Goal: Find contact information: Find contact information

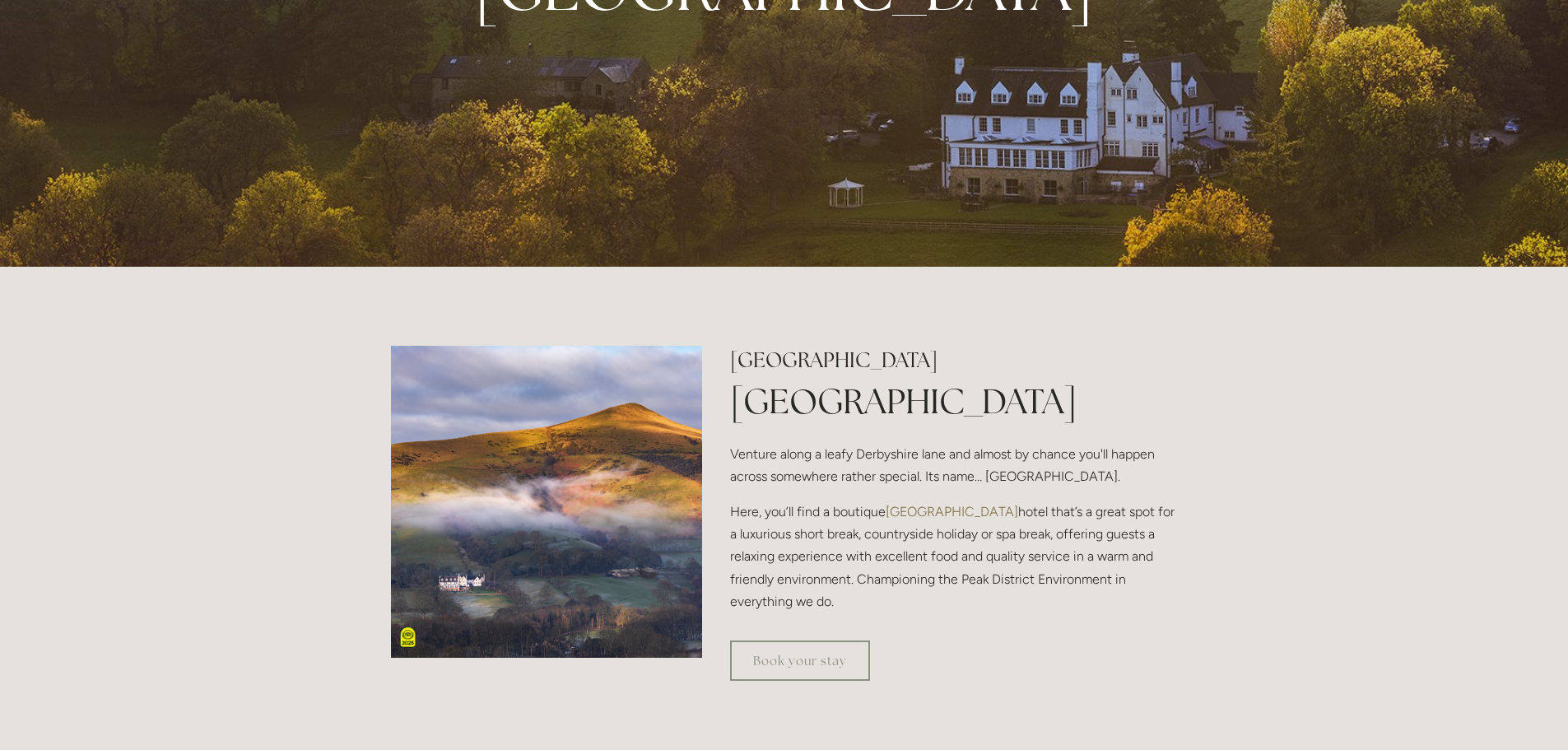
scroll to position [493, 0]
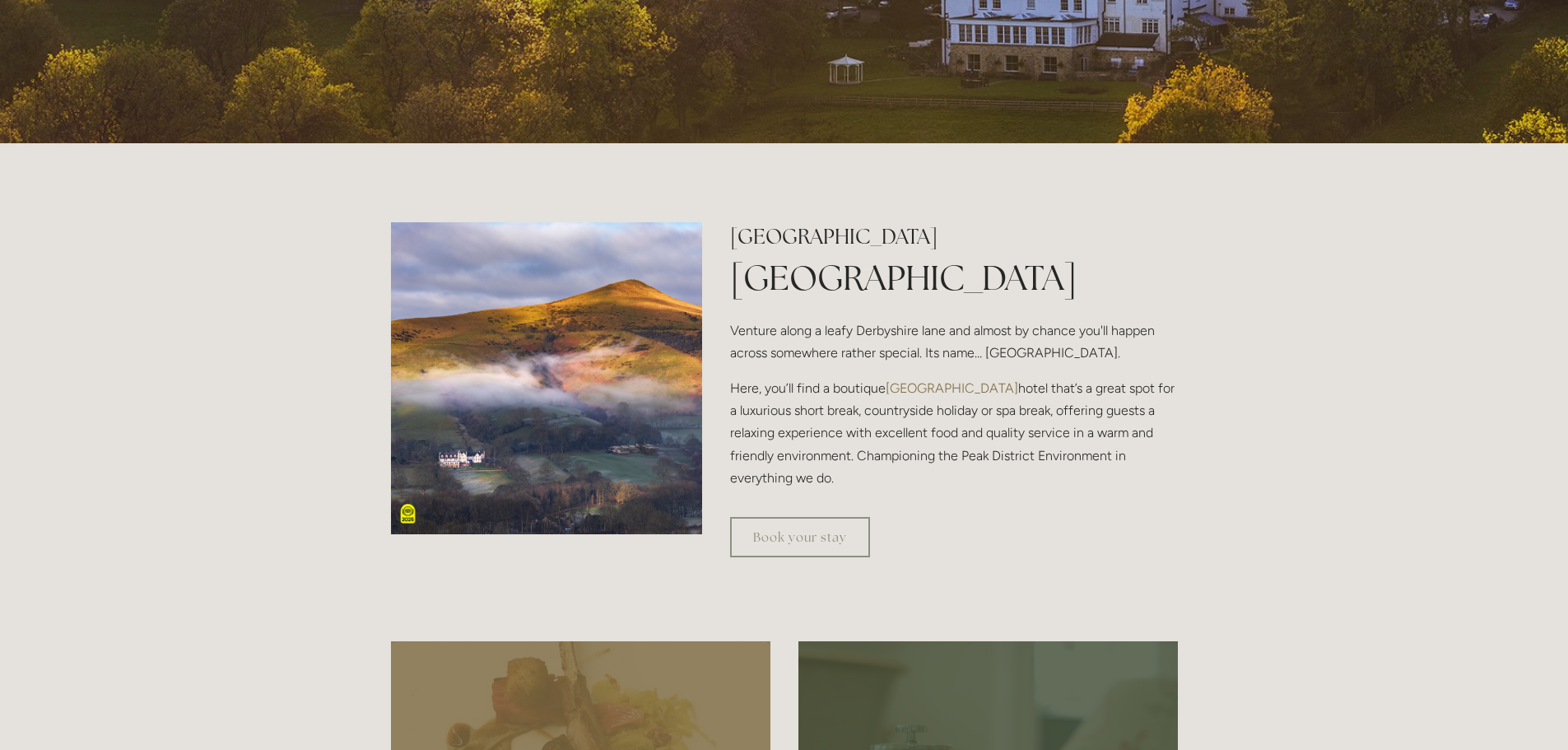
drag, startPoint x: 731, startPoint y: 276, endPoint x: 1146, endPoint y: 472, distance: 459.0
click at [1146, 472] on div "[GEOGRAPHIC_DATA] [GEOGRAPHIC_DATA] Venture along a leafy [GEOGRAPHIC_DATA] and…" at bounding box center [954, 356] width 447 height 267
copy div "[GEOGRAPHIC_DATA] Venture along a leafy [GEOGRAPHIC_DATA] and almost by chance …"
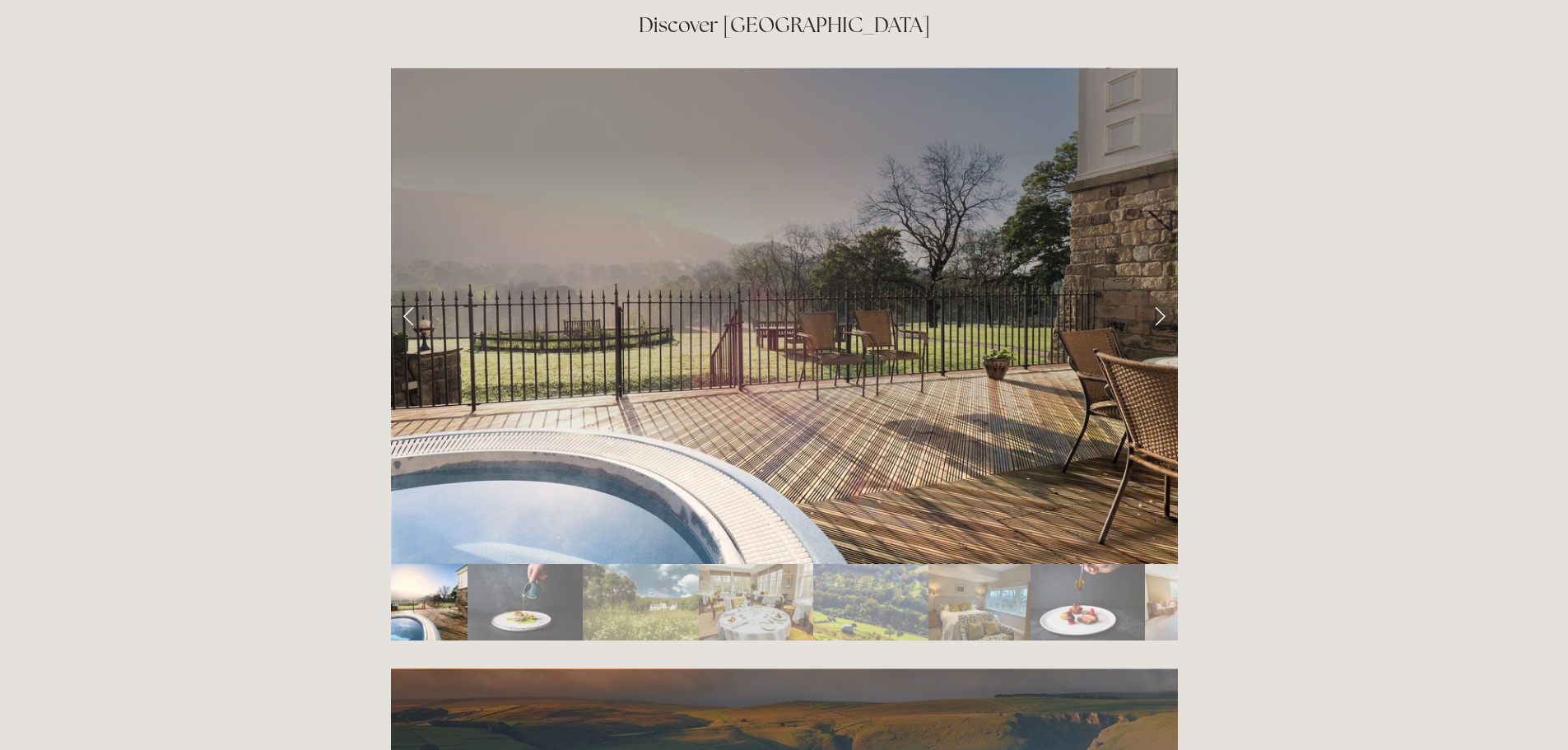
scroll to position [0, 0]
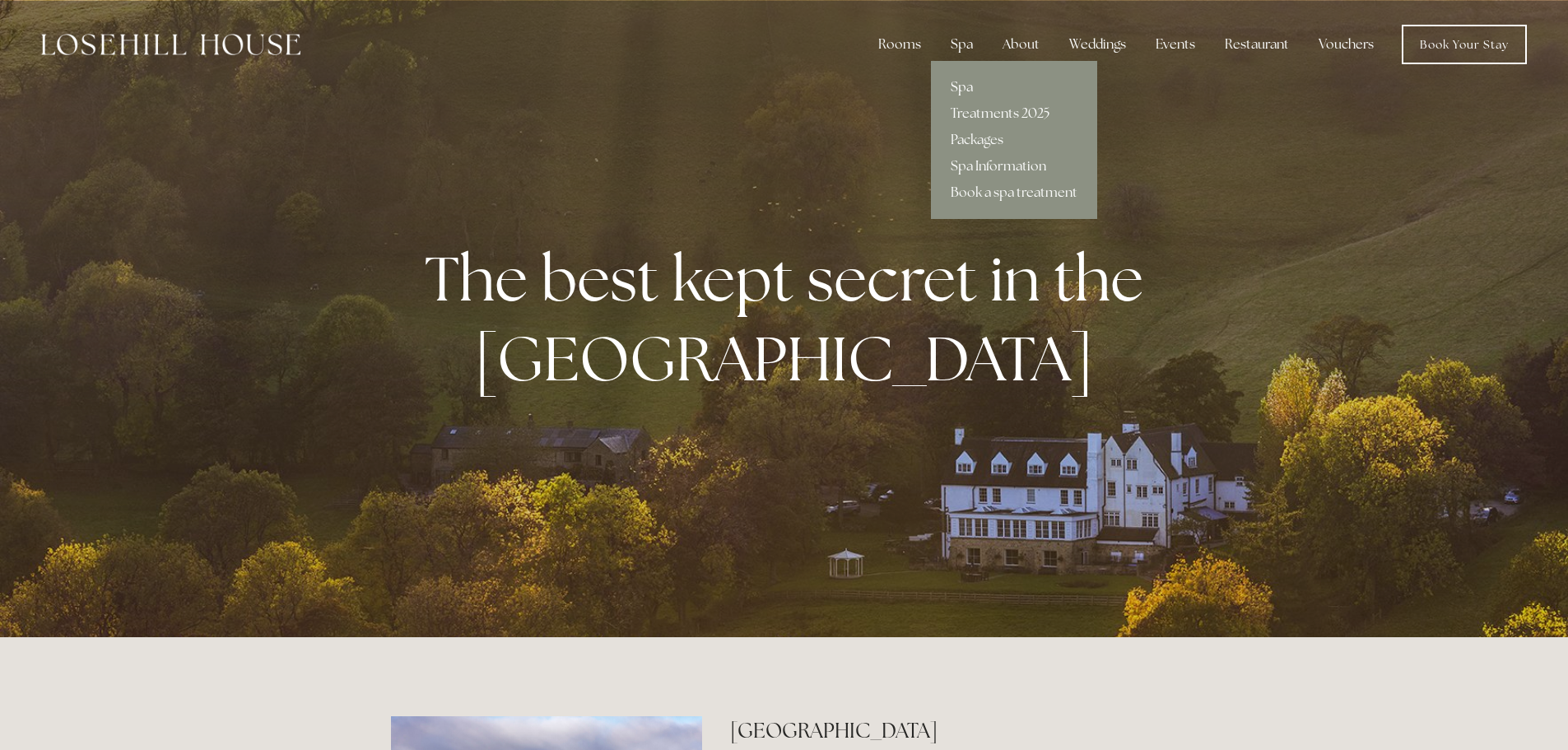
click at [969, 88] on link "Spa" at bounding box center [1014, 87] width 166 height 26
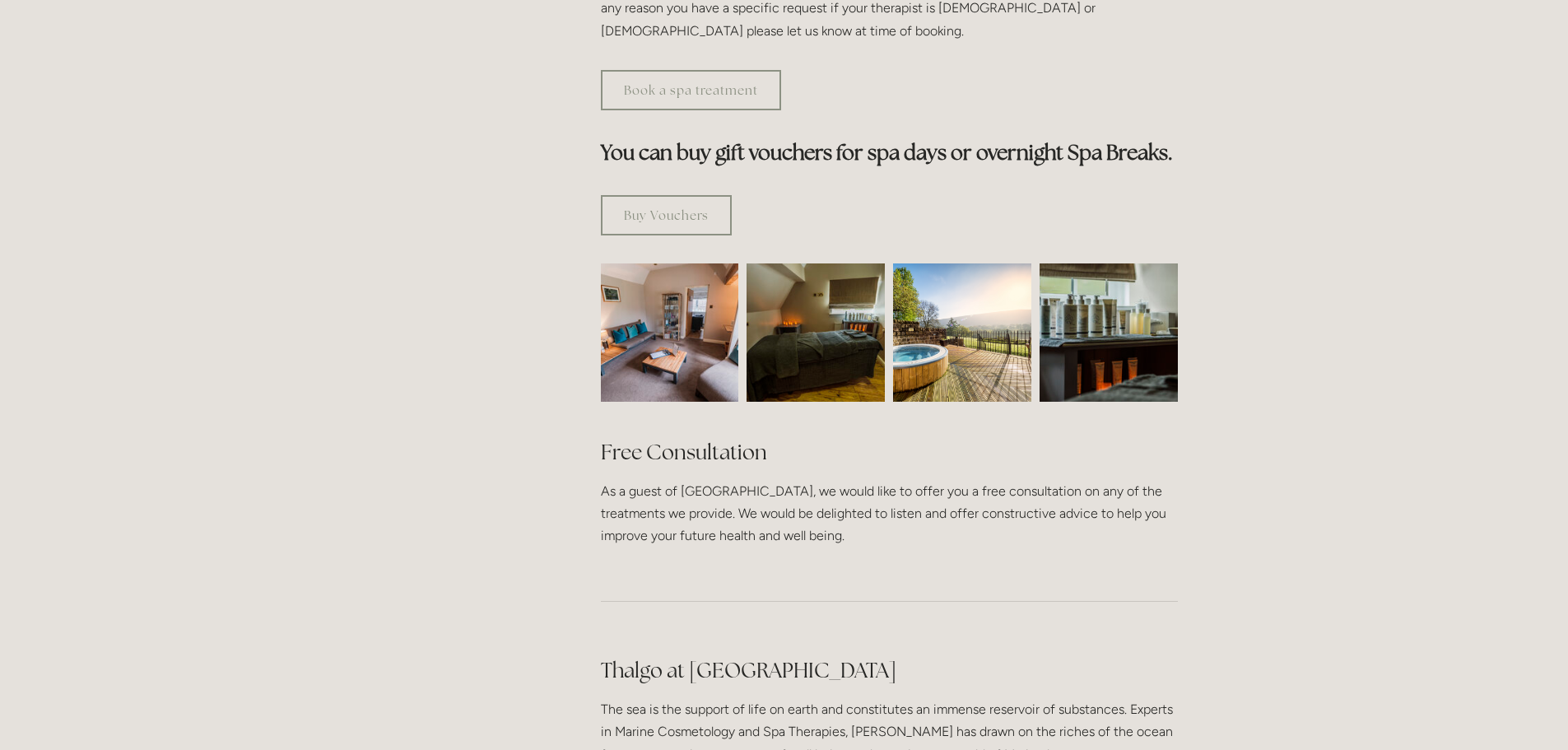
scroll to position [1152, 0]
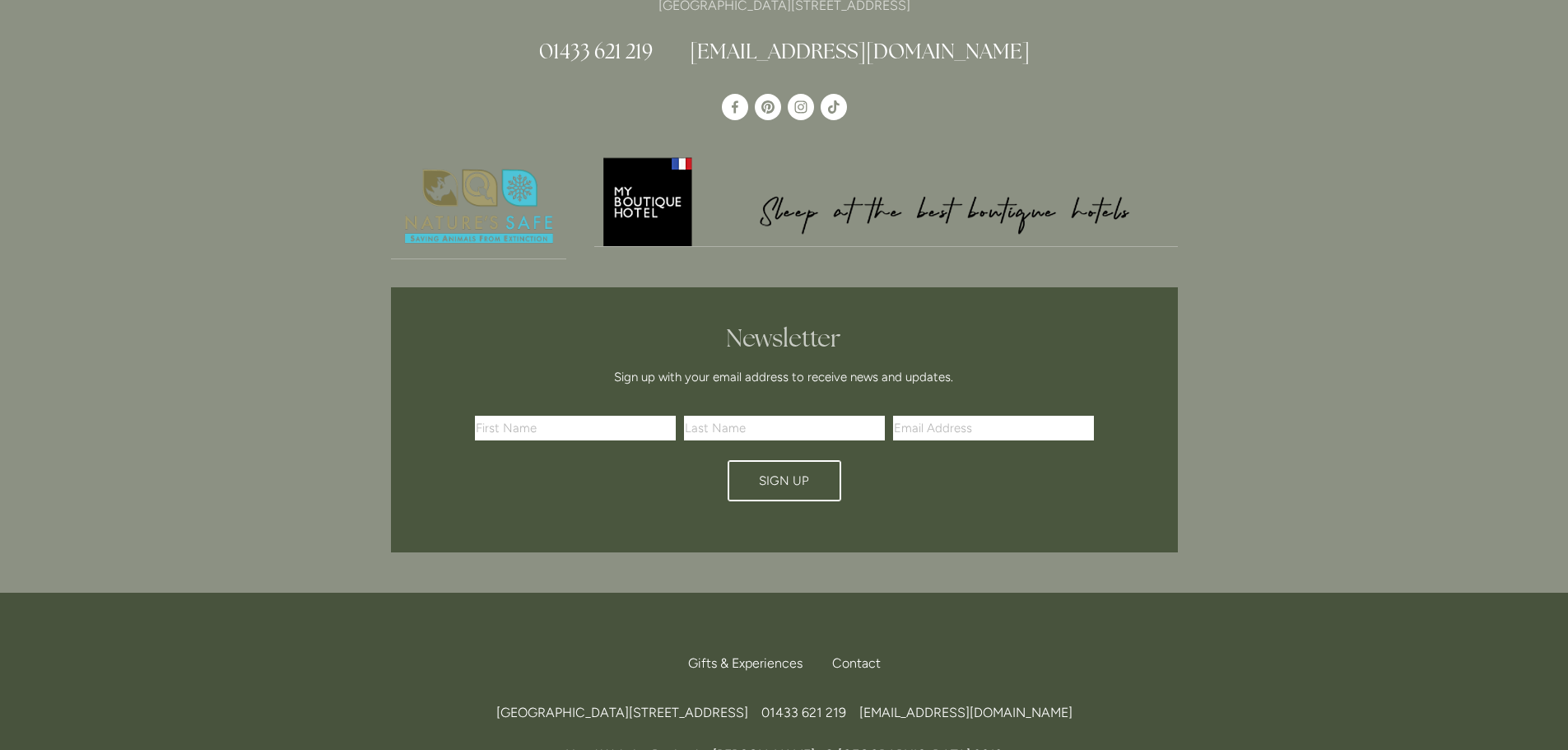
scroll to position [7513, 0]
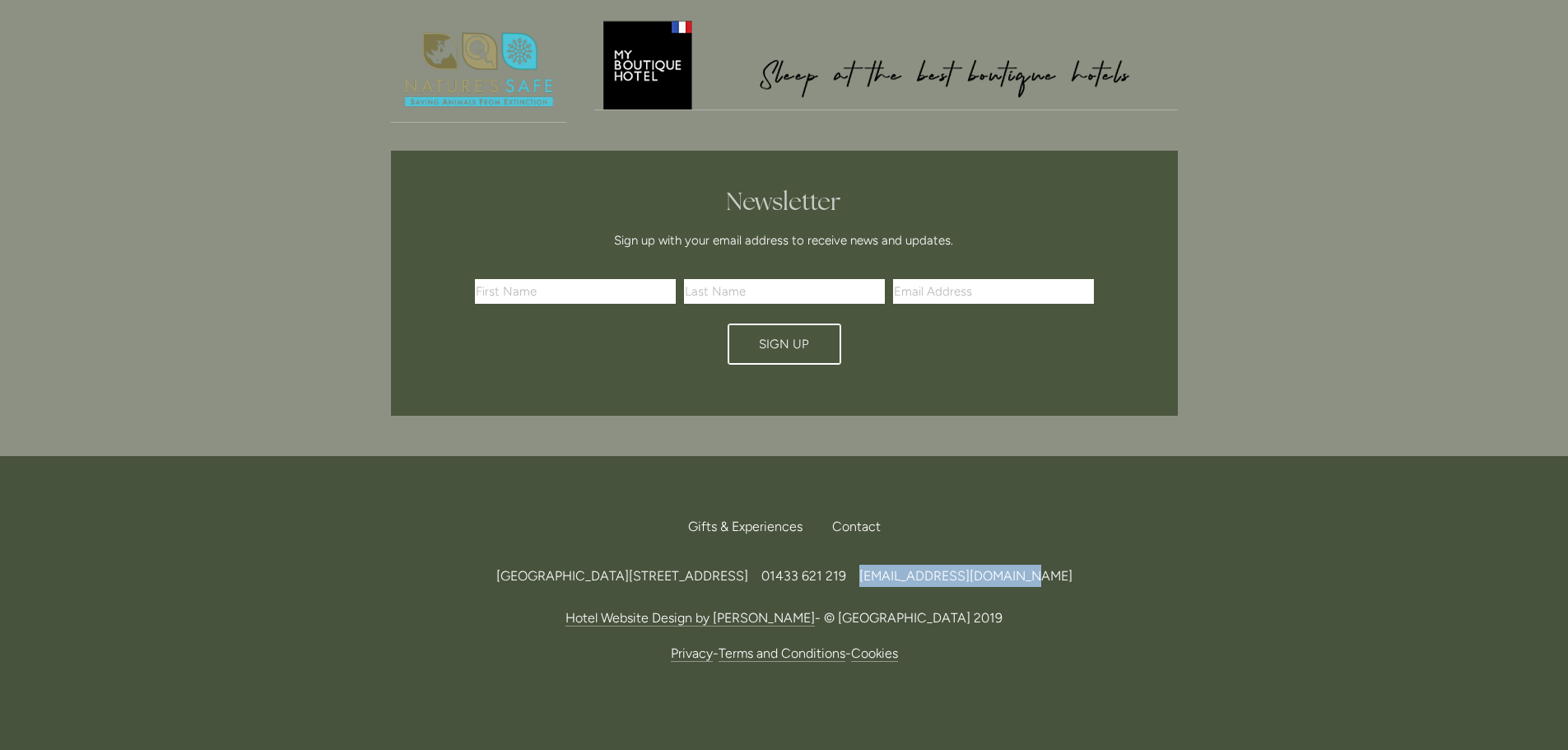
drag, startPoint x: 1155, startPoint y: 505, endPoint x: 987, endPoint y: 521, distance: 168.8
click at [987, 564] on div "Losehill House Hotel & Spa, Losehill Lane, Edale Road, S33 6AF, United Kingdom …" at bounding box center [784, 575] width 787 height 22
copy span "[EMAIL_ADDRESS][DOMAIN_NAME]"
